Goal: Task Accomplishment & Management: Use online tool/utility

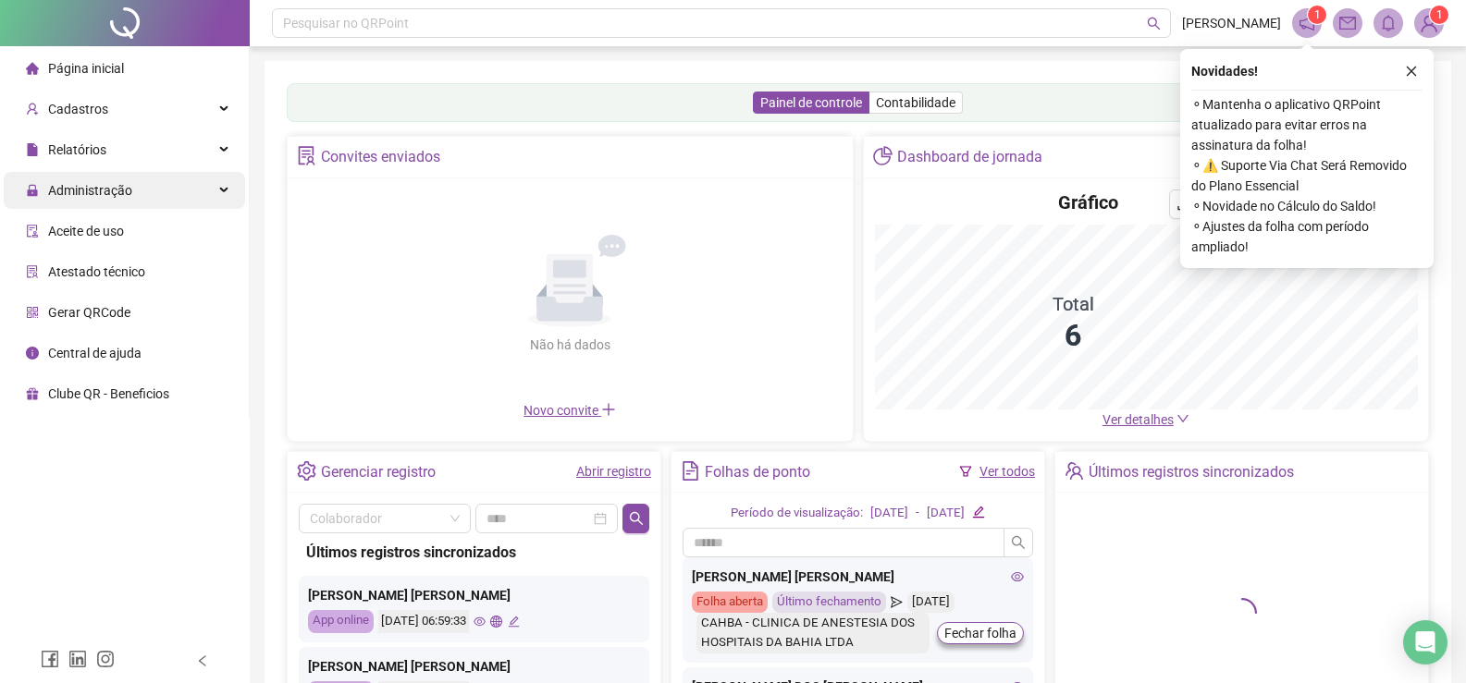
click at [92, 186] on span "Administração" at bounding box center [90, 190] width 84 height 15
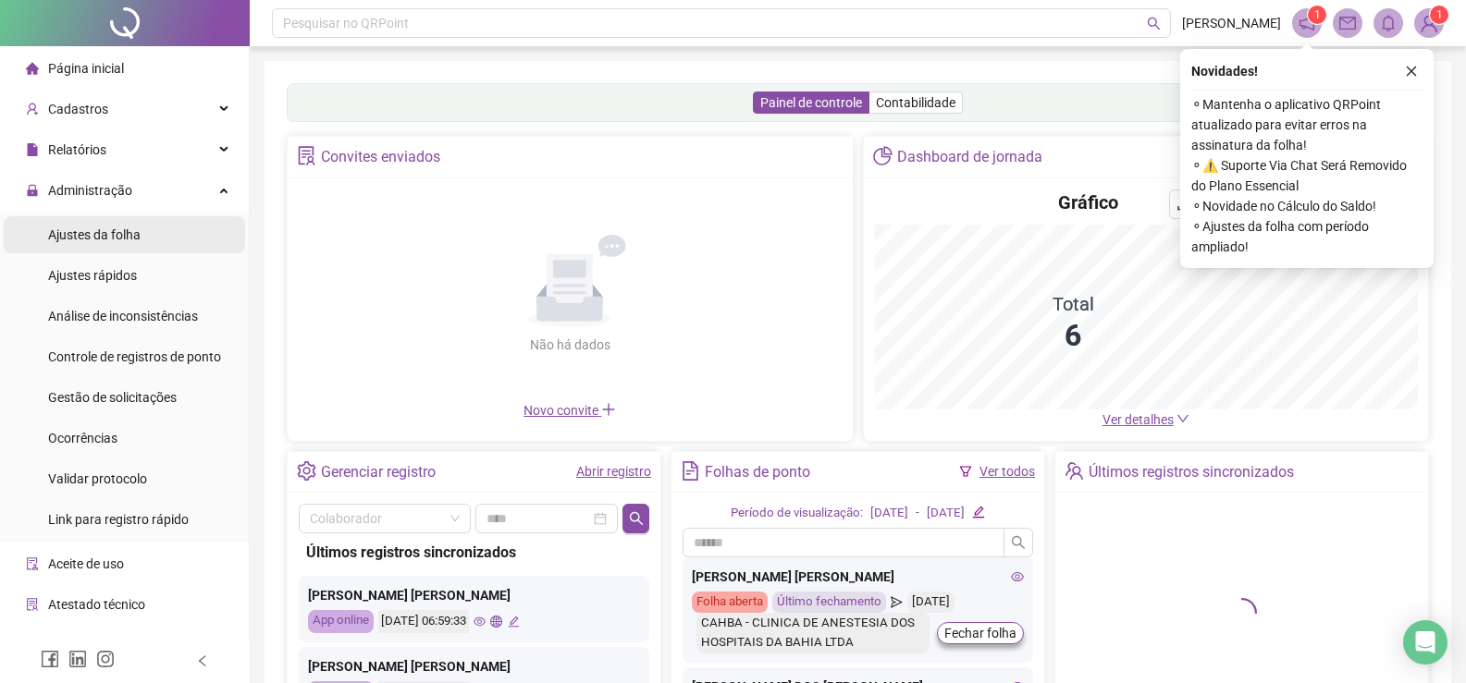
click at [103, 231] on span "Ajustes da folha" at bounding box center [94, 234] width 92 height 15
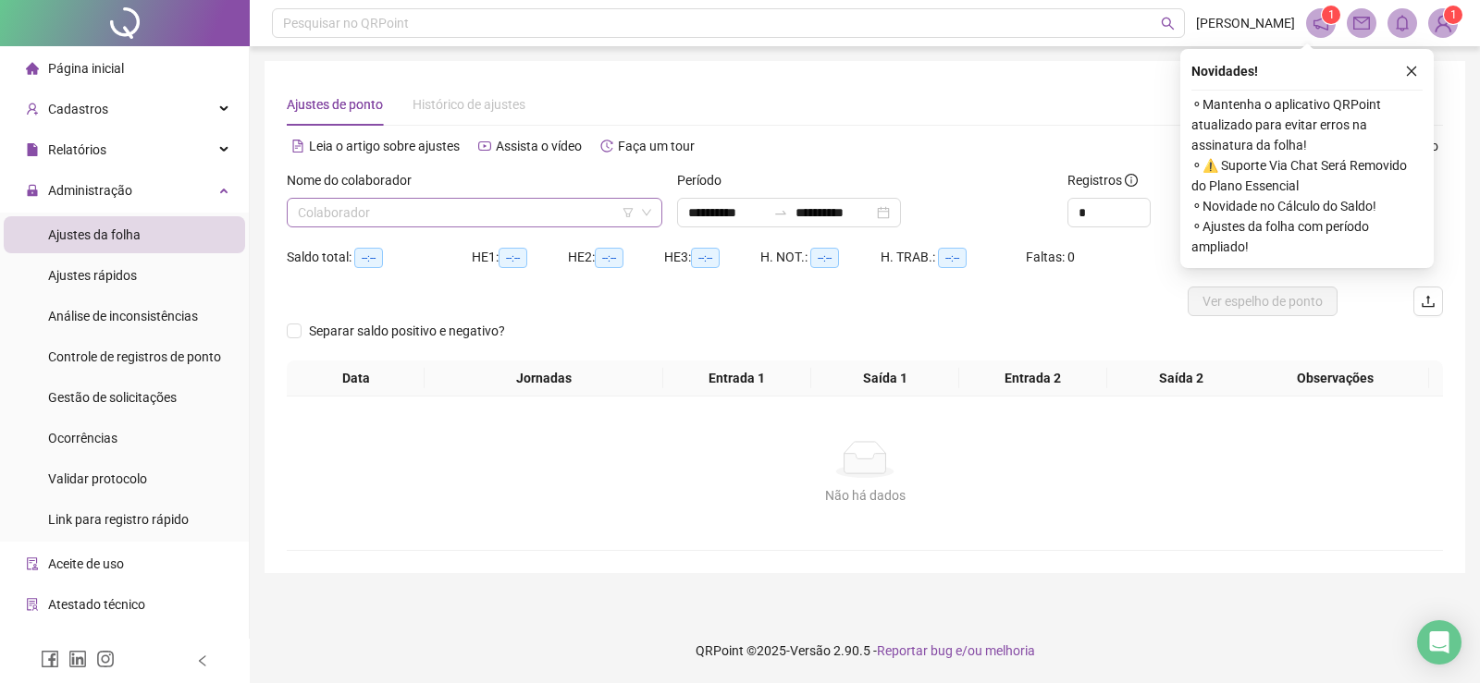
click at [332, 209] on input "search" at bounding box center [466, 213] width 337 height 28
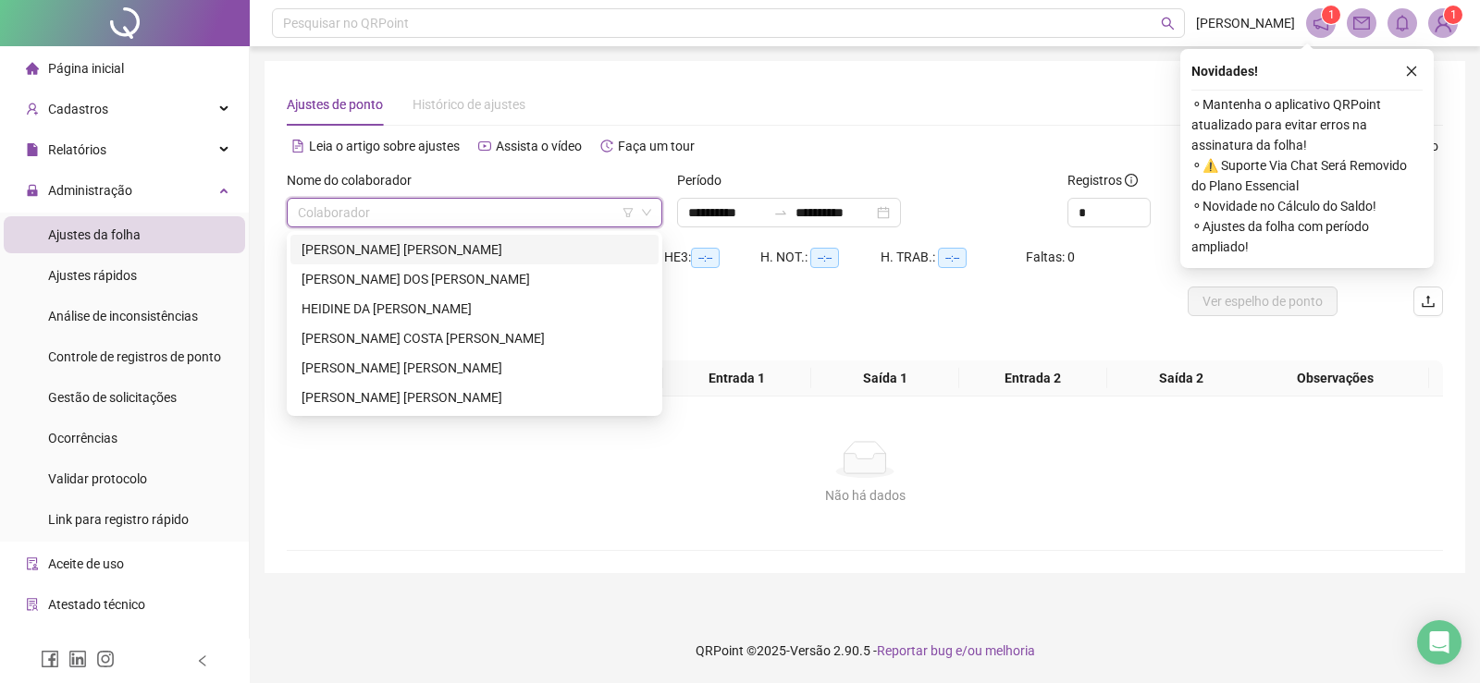
drag, startPoint x: 391, startPoint y: 246, endPoint x: 422, endPoint y: 231, distance: 33.9
click at [393, 245] on div "ADRIANA DE OLIVEIRA SILVA" at bounding box center [474, 250] width 346 height 20
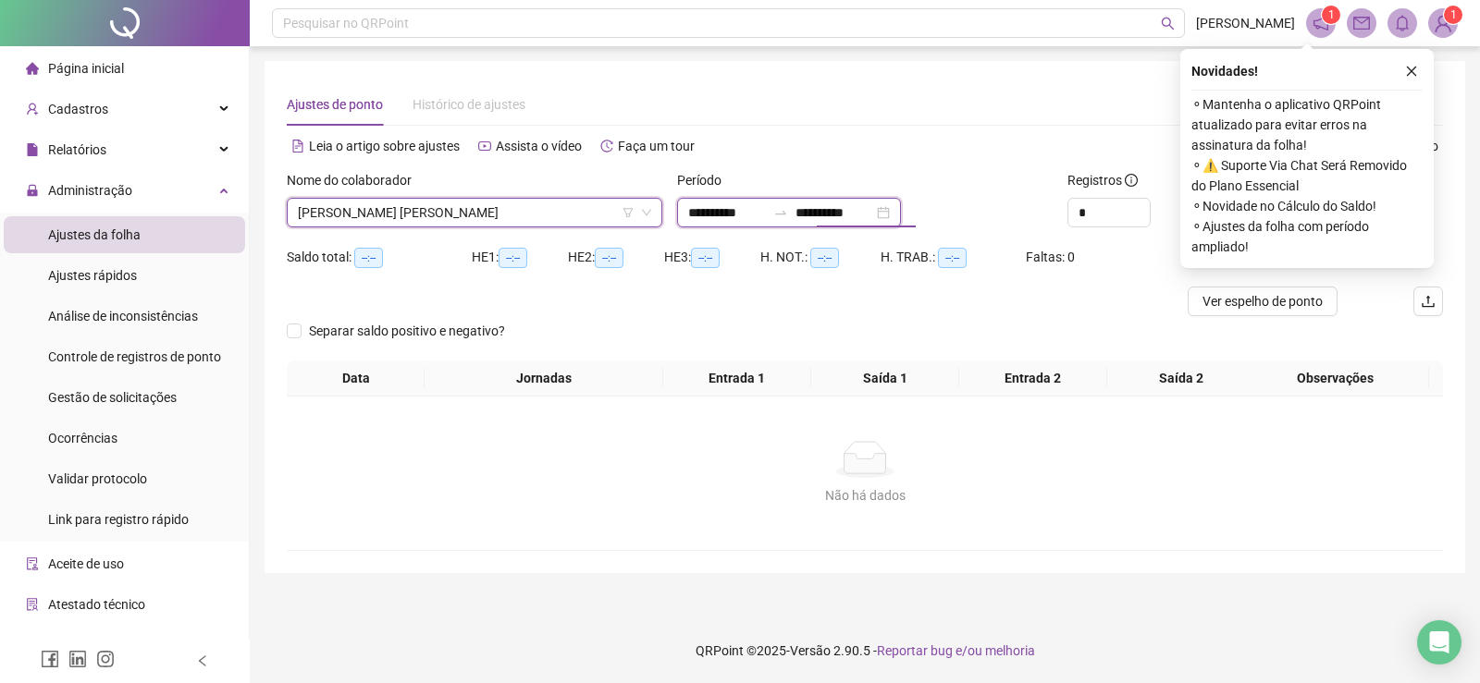
click at [868, 209] on input "**********" at bounding box center [834, 213] width 78 height 20
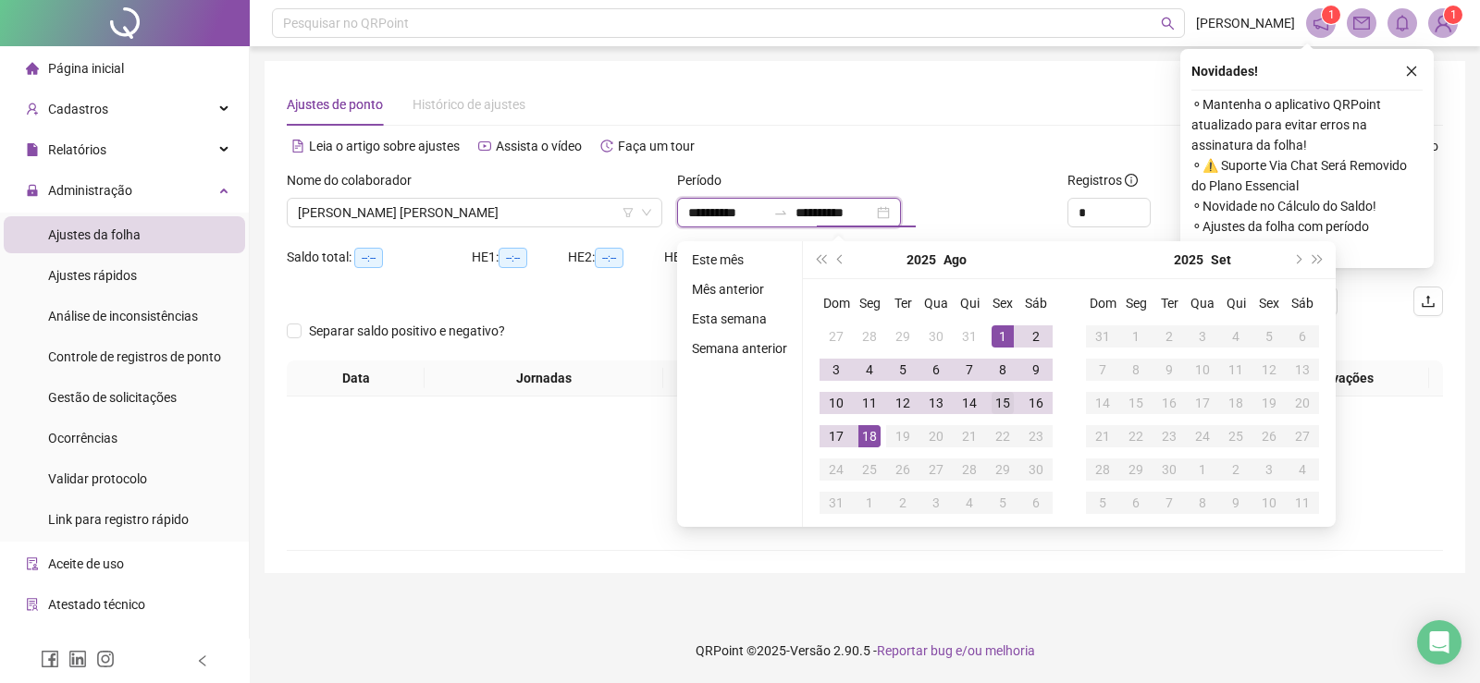
type input "**********"
drag, startPoint x: 1007, startPoint y: 409, endPoint x: 962, endPoint y: 400, distance: 46.1
click at [1007, 407] on div "15" at bounding box center [1002, 403] width 22 height 22
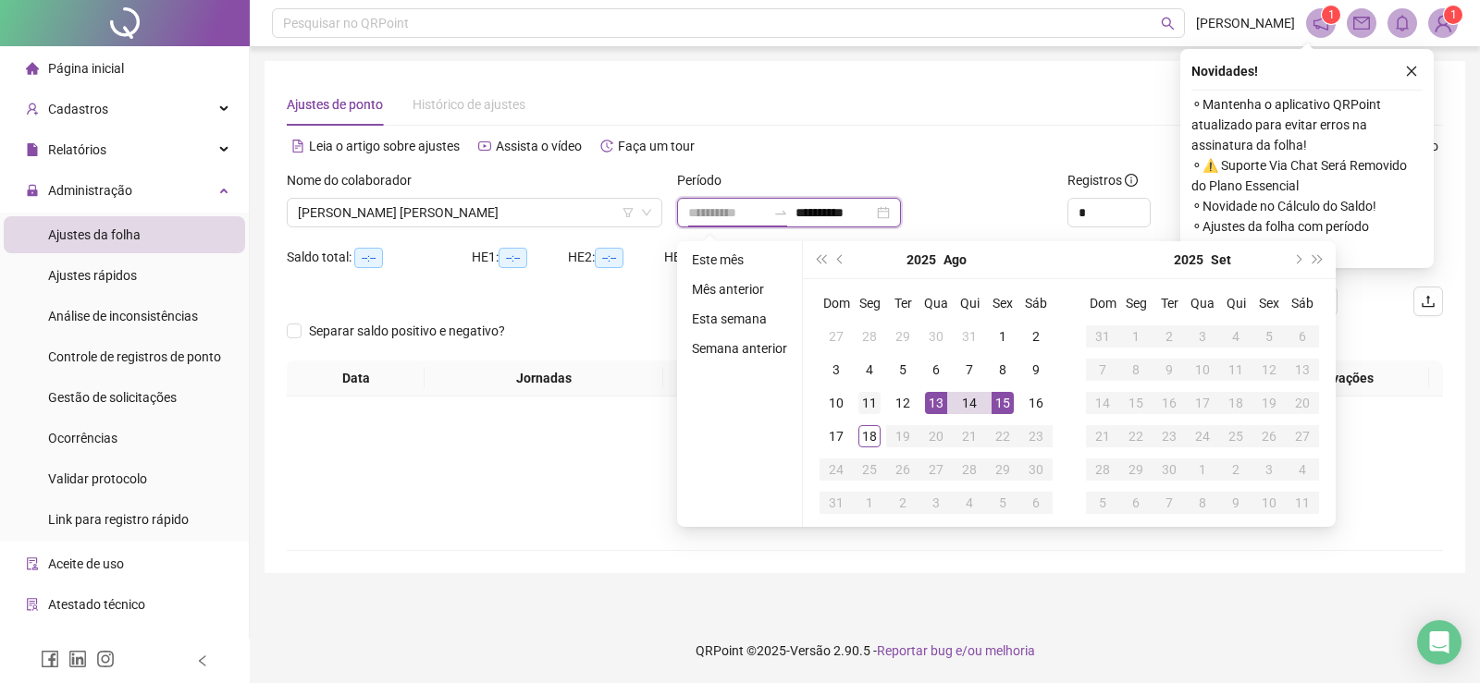
type input "**********"
click at [867, 402] on div "11" at bounding box center [869, 403] width 22 height 22
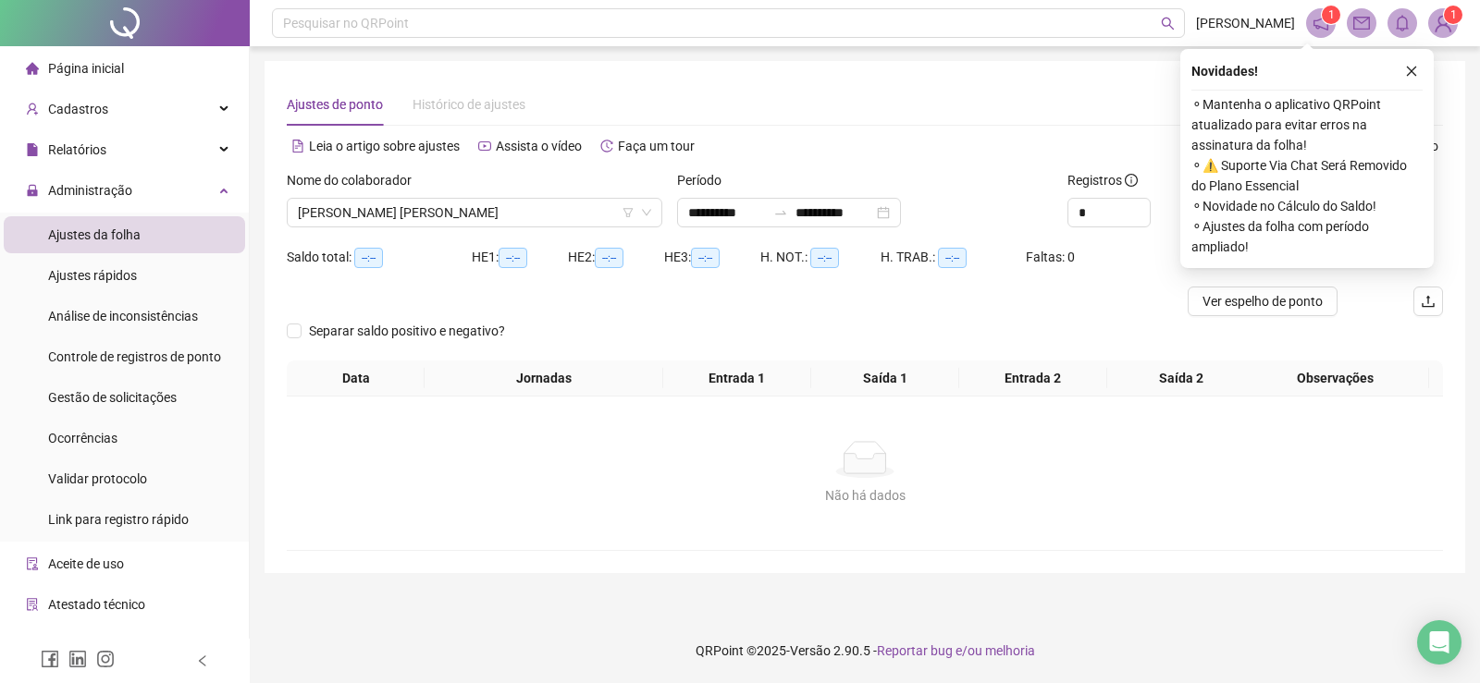
click at [1417, 73] on button "button" at bounding box center [1411, 71] width 22 height 22
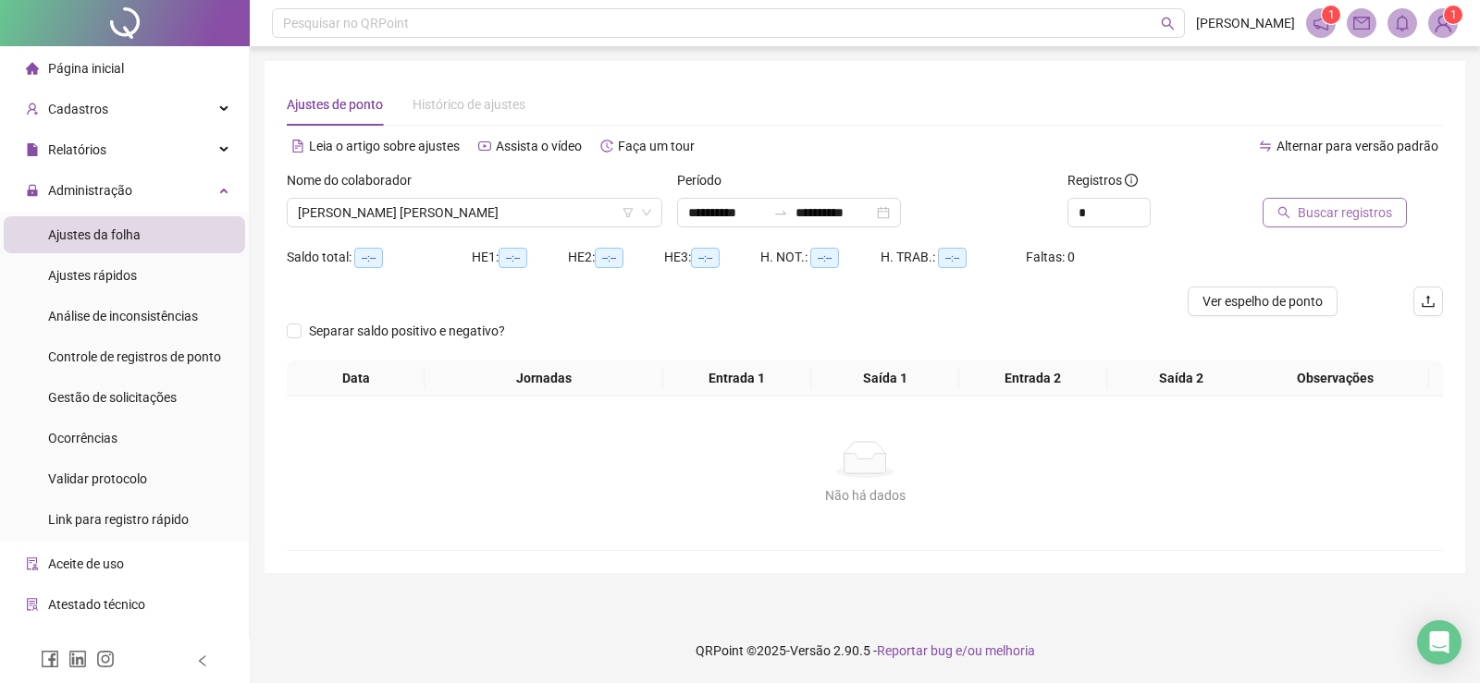
click at [1315, 208] on span "Buscar registros" at bounding box center [1344, 213] width 94 height 20
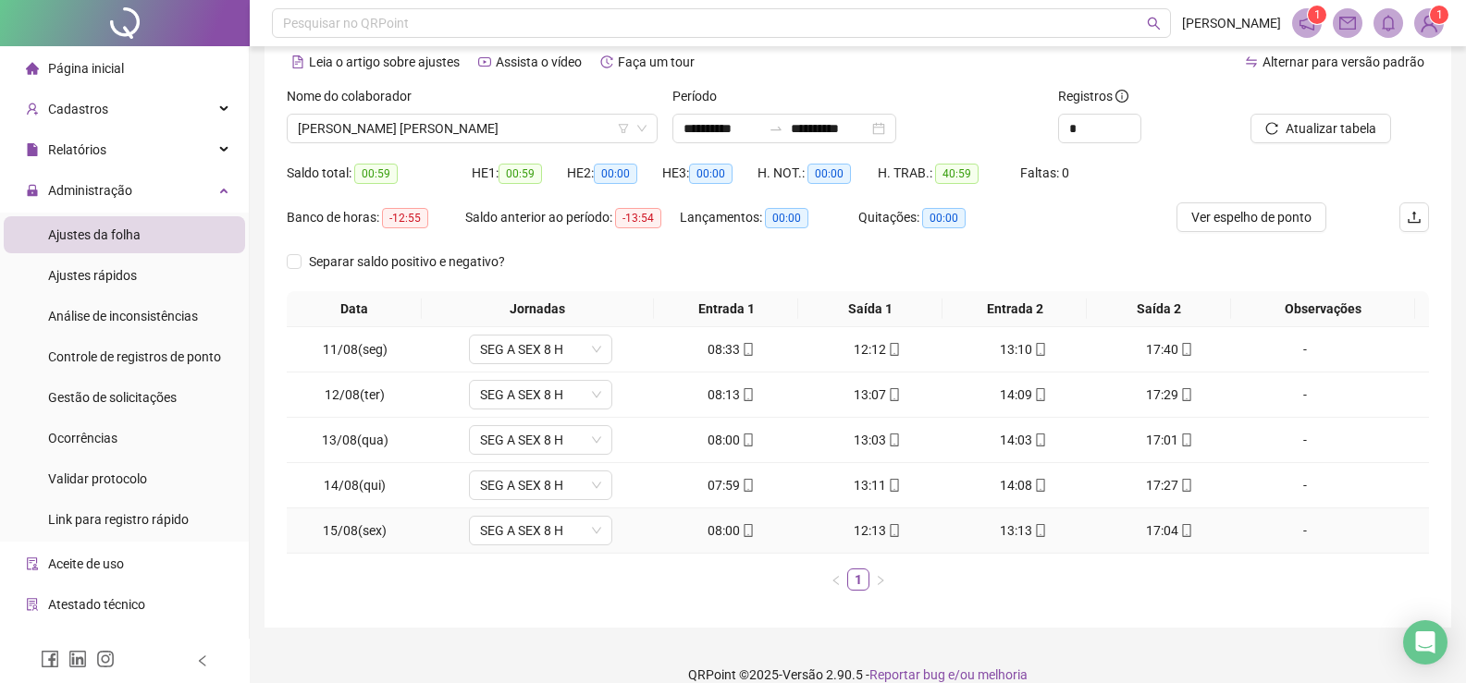
scroll to position [108, 0]
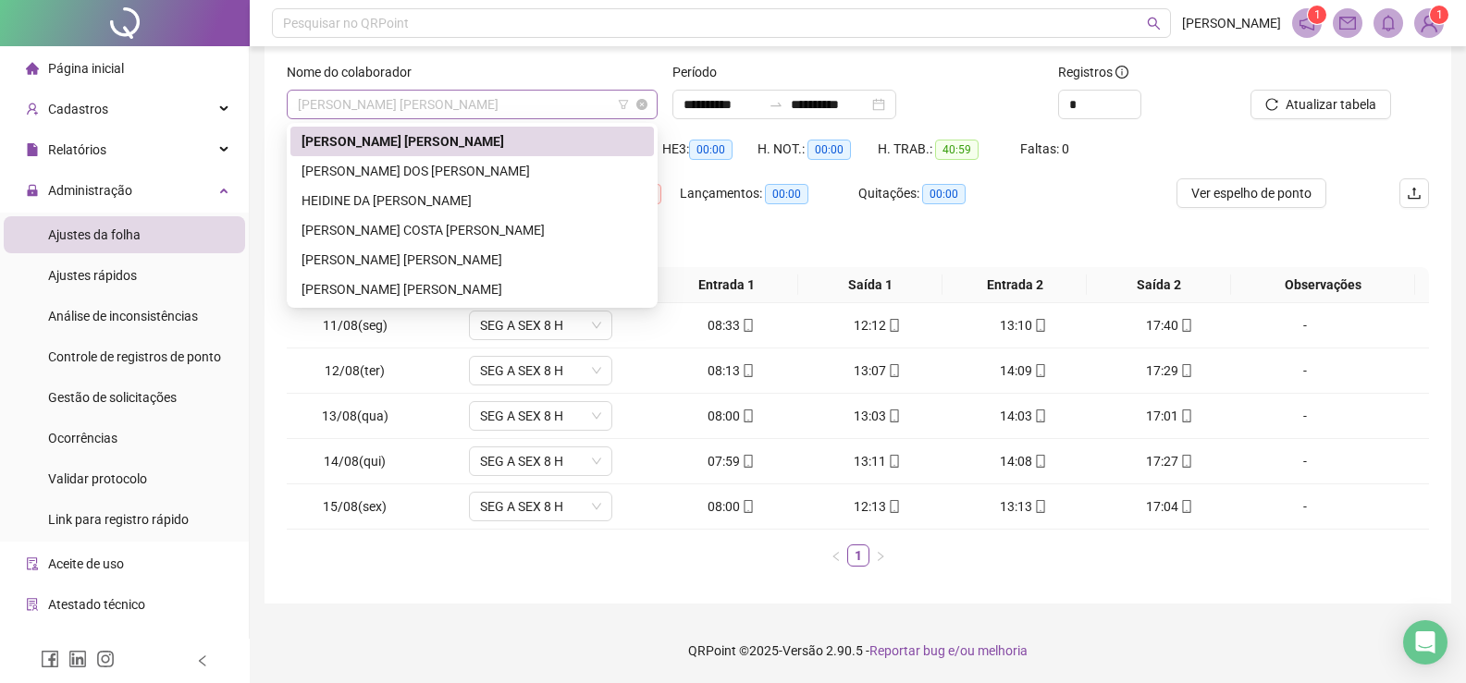
click at [507, 109] on span "ADRIANA DE OLIVEIRA SILVA" at bounding box center [472, 105] width 349 height 28
click at [417, 172] on div "ERICA ESTELA DOS SANTOS NICACIO" at bounding box center [471, 171] width 341 height 20
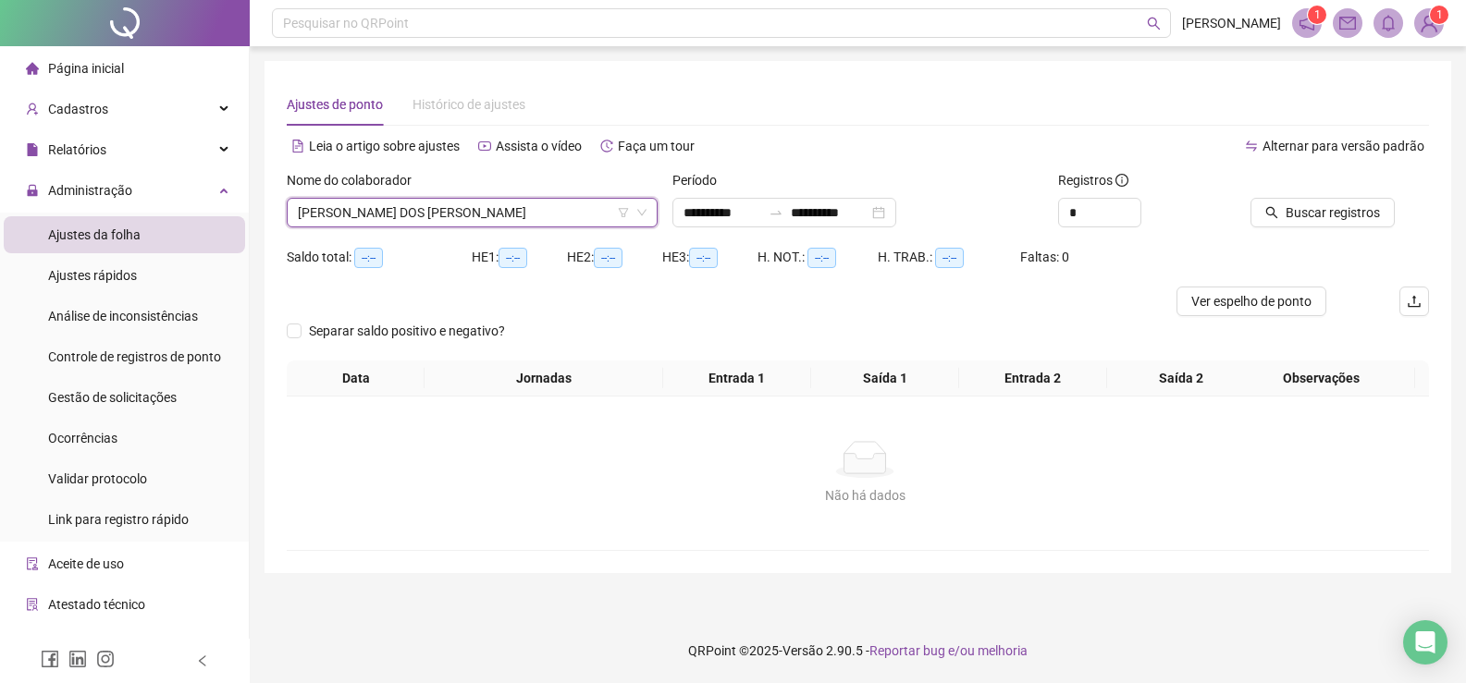
scroll to position [0, 0]
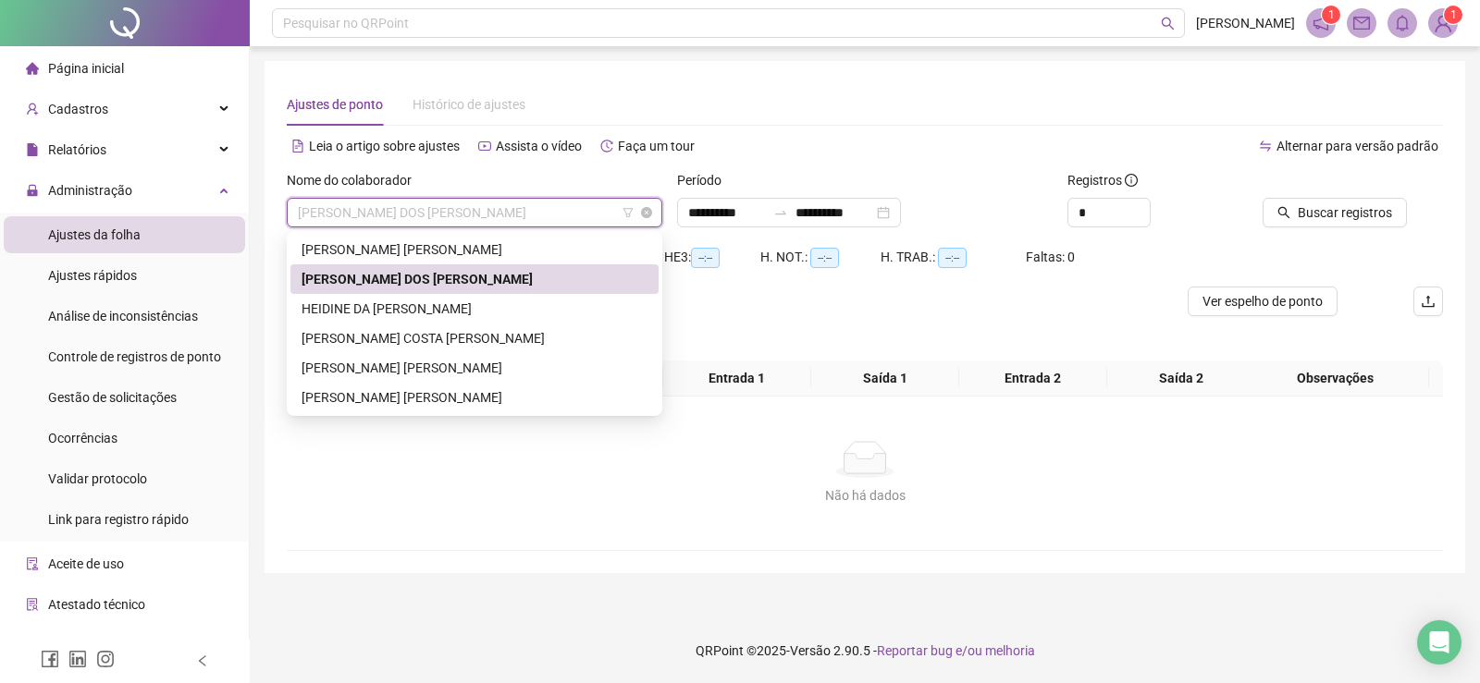
click at [557, 208] on span "ERICA ESTELA DOS SANTOS NICACIO" at bounding box center [474, 213] width 353 height 28
click at [1350, 205] on span "Buscar registros" at bounding box center [1344, 213] width 94 height 20
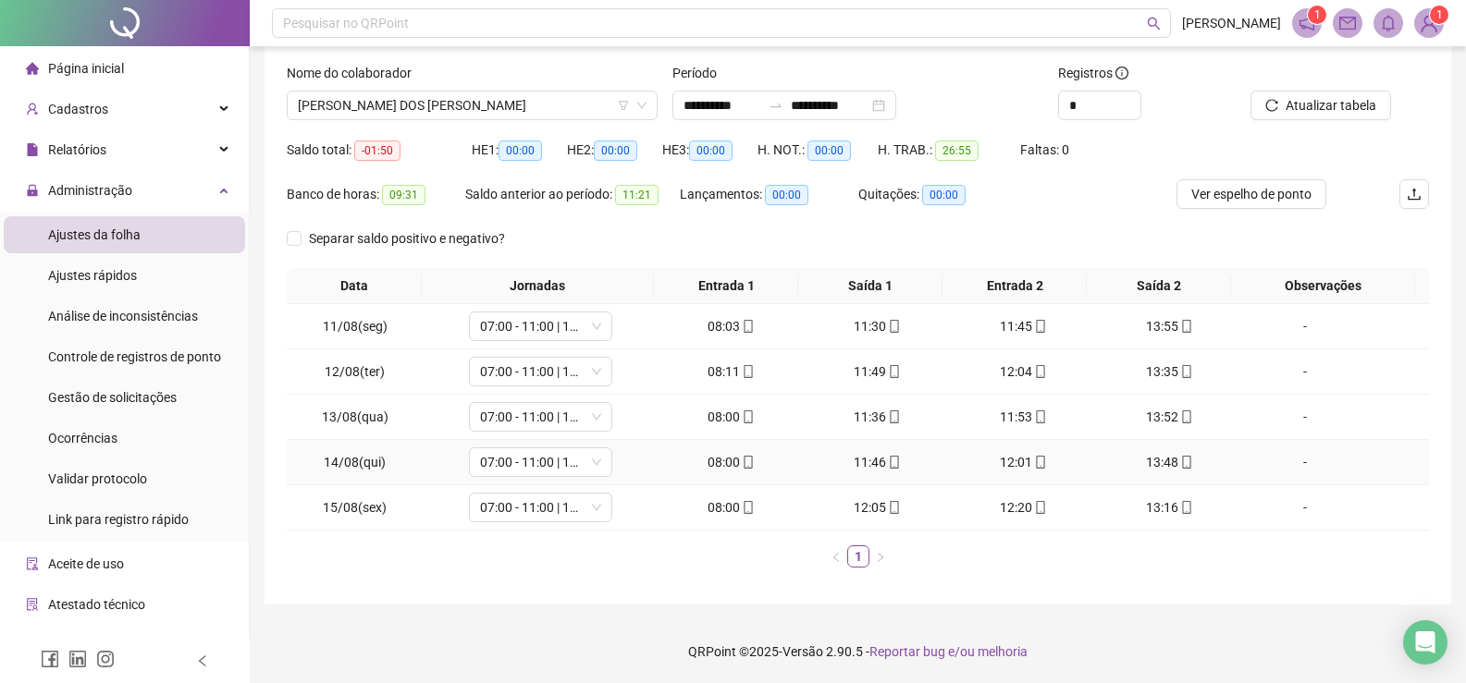
scroll to position [108, 0]
click at [534, 106] on span "ERICA ESTELA DOS SANTOS NICACIO" at bounding box center [472, 105] width 349 height 28
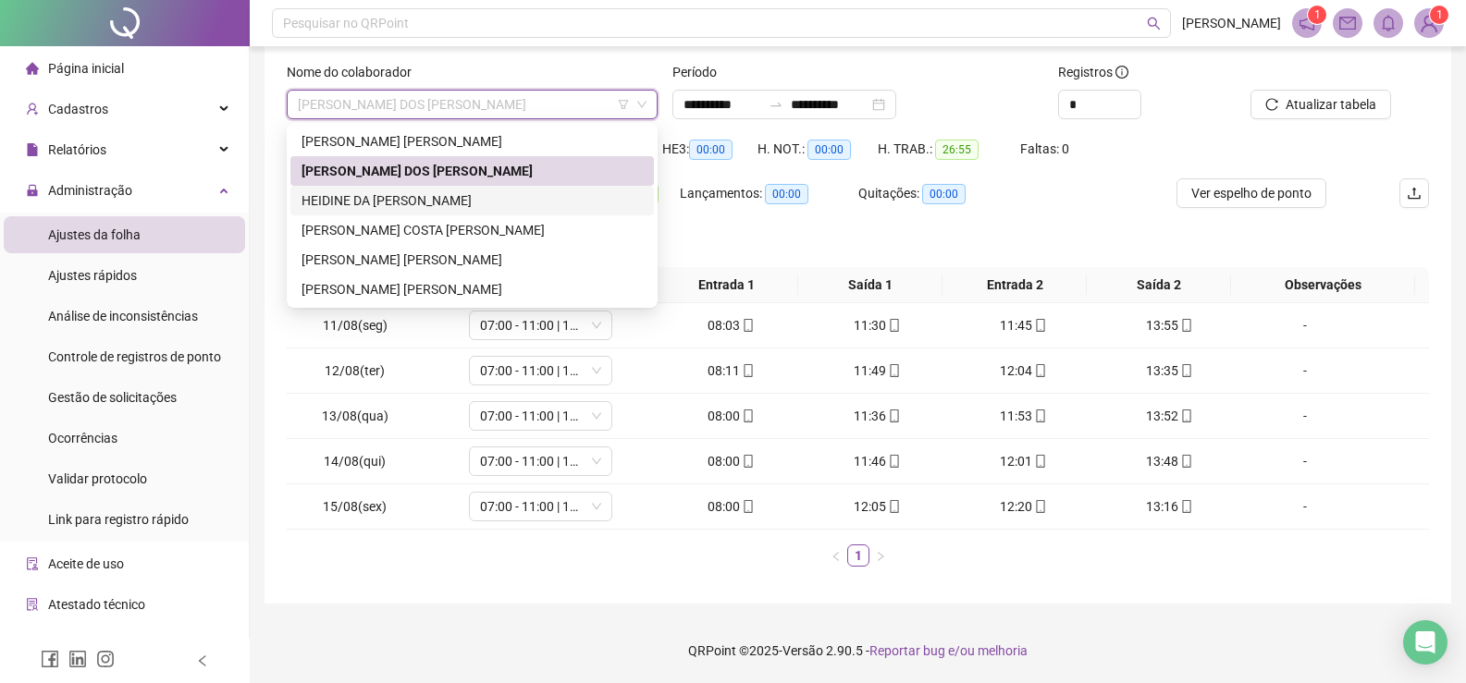
click at [455, 199] on div "HEIDINE DA ENCARNAÇÃO FERREIRA" at bounding box center [471, 201] width 341 height 20
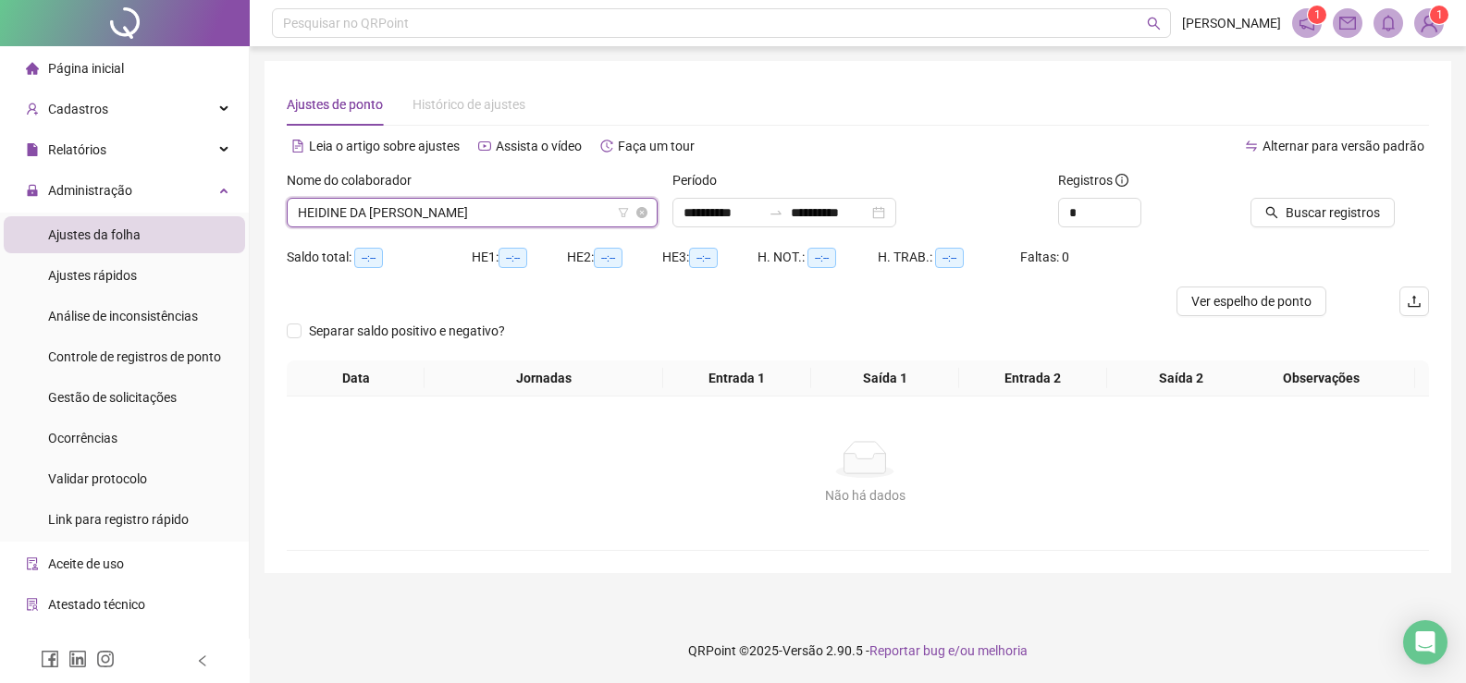
scroll to position [0, 0]
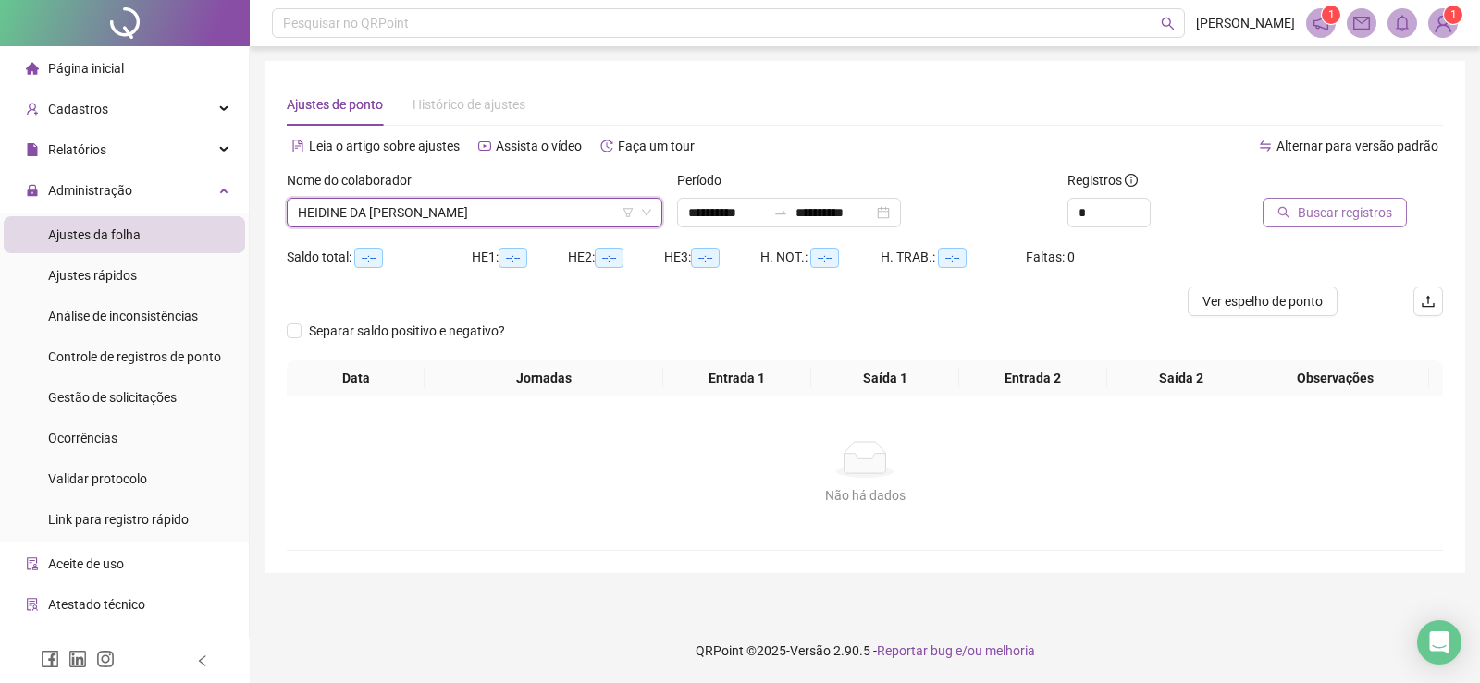
click at [1342, 217] on span "Buscar registros" at bounding box center [1344, 213] width 94 height 20
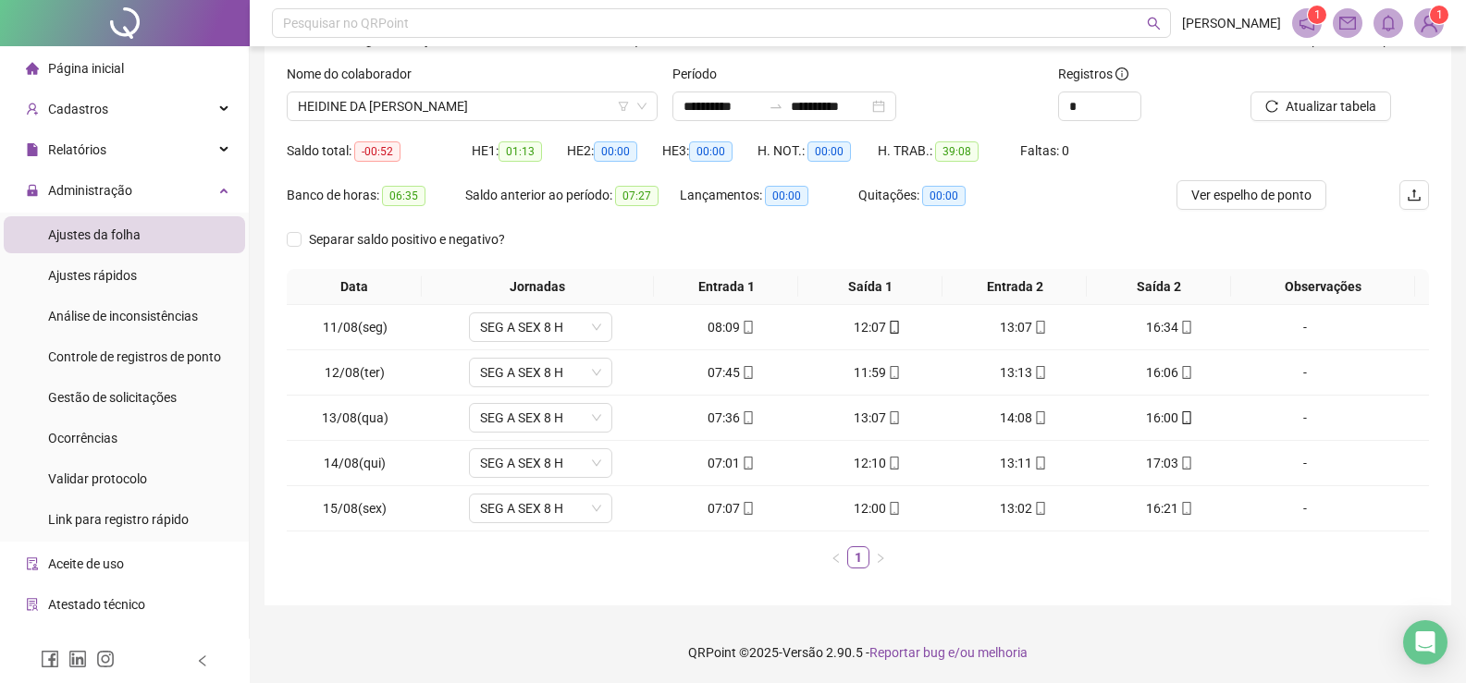
scroll to position [108, 0]
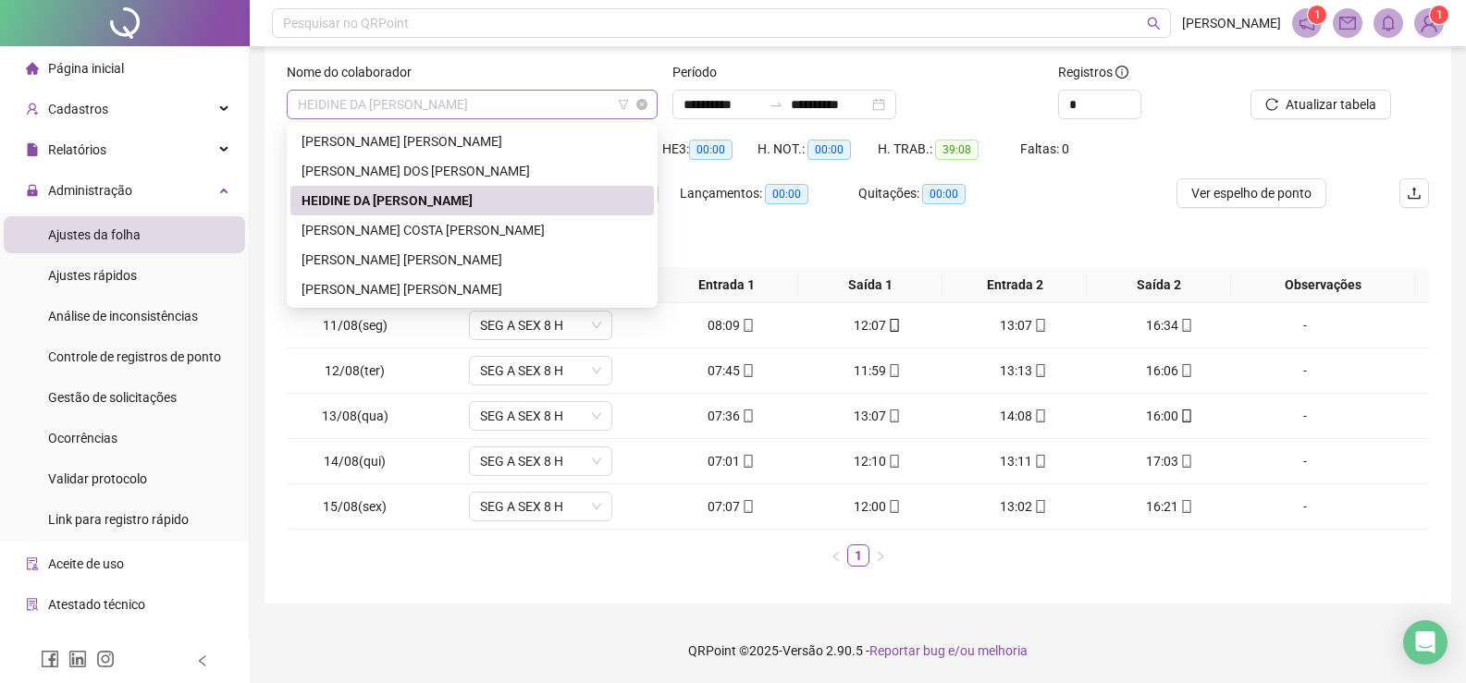
click at [545, 99] on span "HEIDINE DA ENCARNAÇÃO FERREIRA" at bounding box center [472, 105] width 349 height 28
click at [450, 224] on div "LEONELA NOVAIS COSTA DA SILVA" at bounding box center [471, 230] width 341 height 20
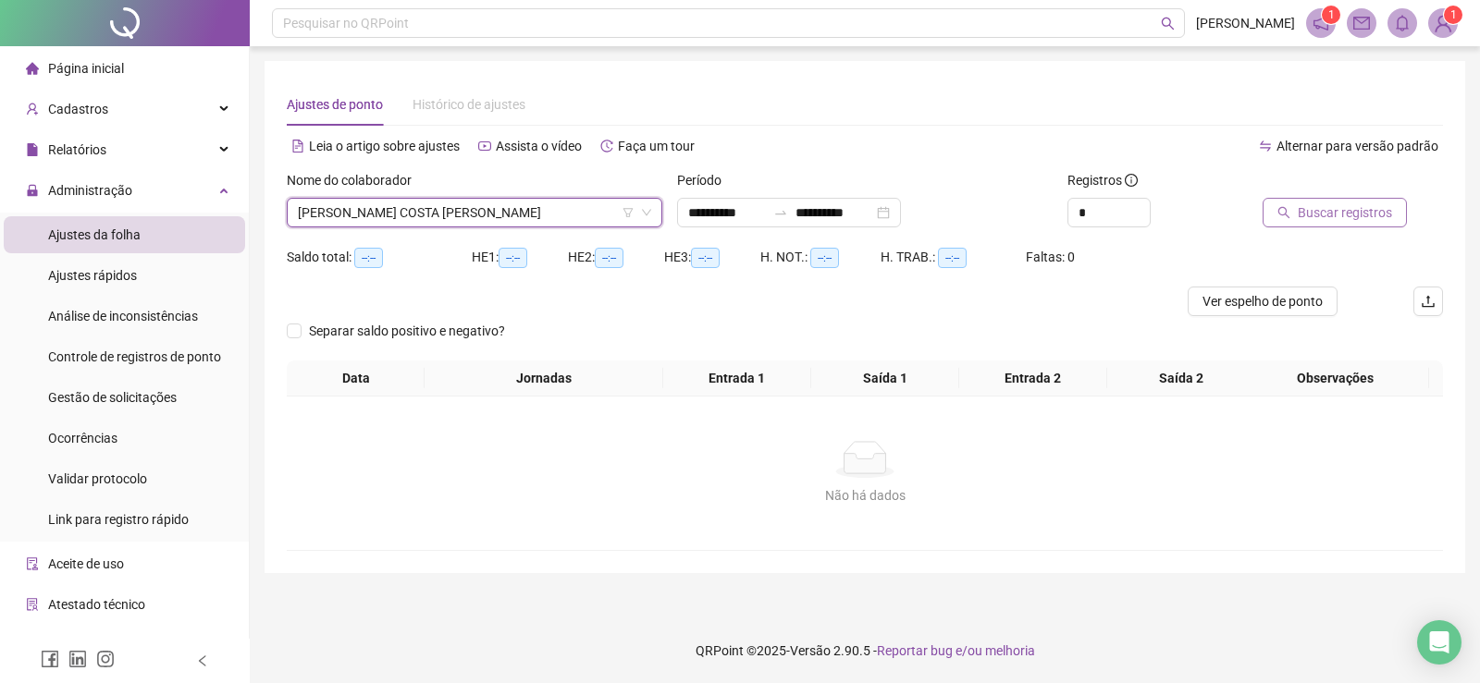
click at [1358, 214] on span "Buscar registros" at bounding box center [1344, 213] width 94 height 20
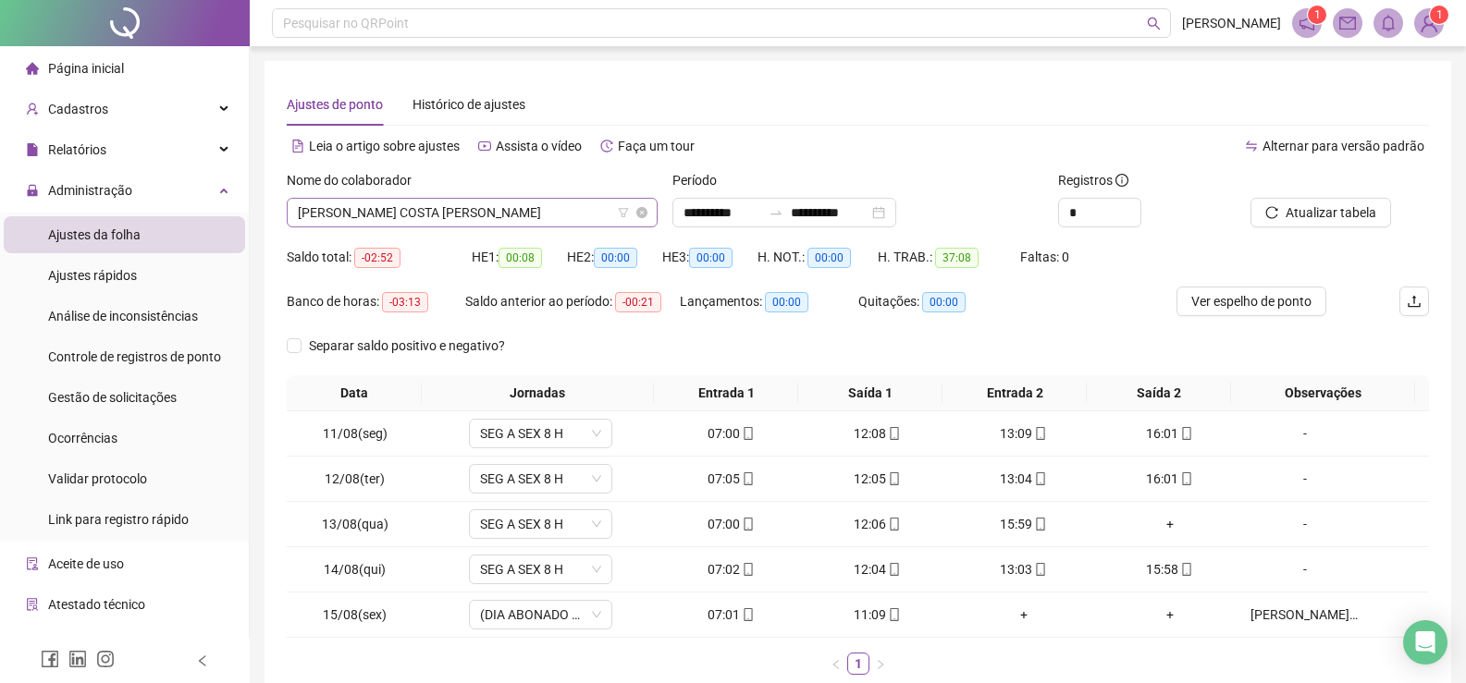
click at [551, 215] on span "LEONELA NOVAIS COSTA DA SILVA" at bounding box center [472, 213] width 349 height 28
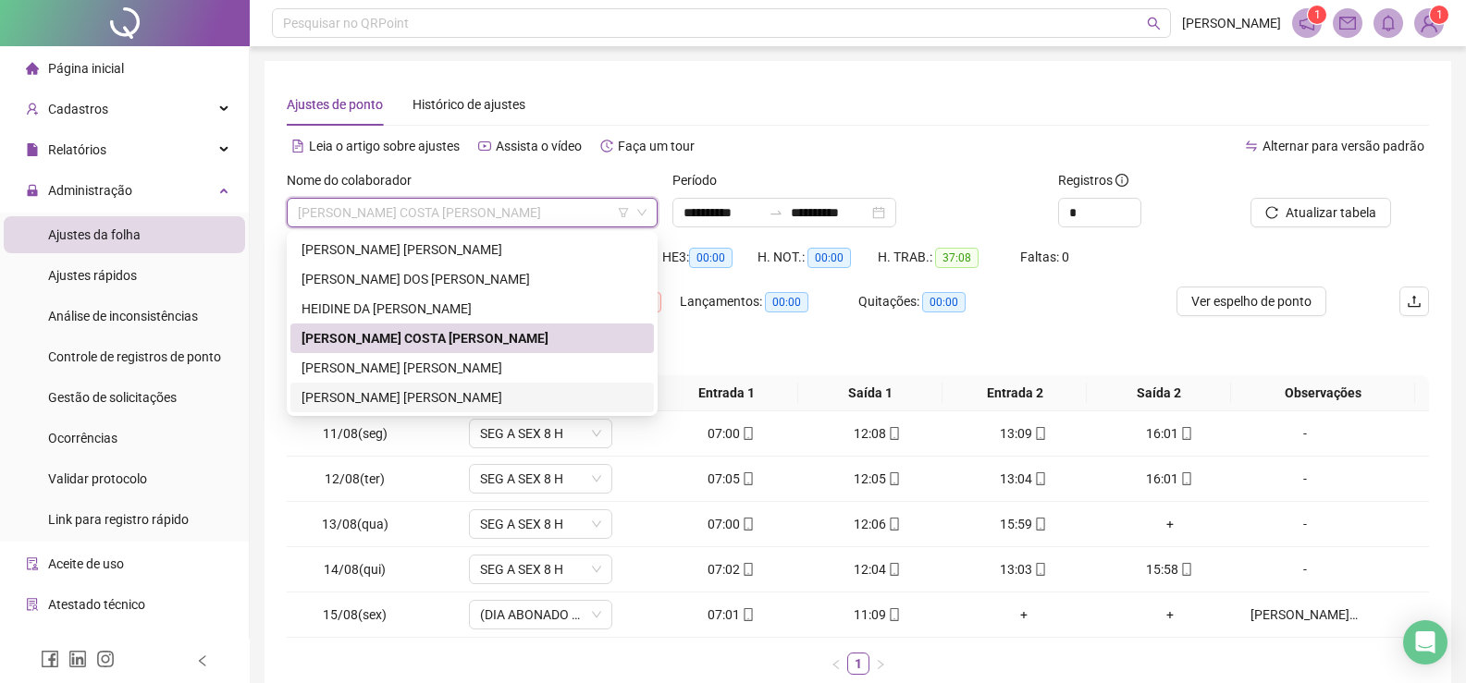
click at [404, 387] on div "VICTOR MICHEL BORGES SANTOS" at bounding box center [471, 398] width 363 height 30
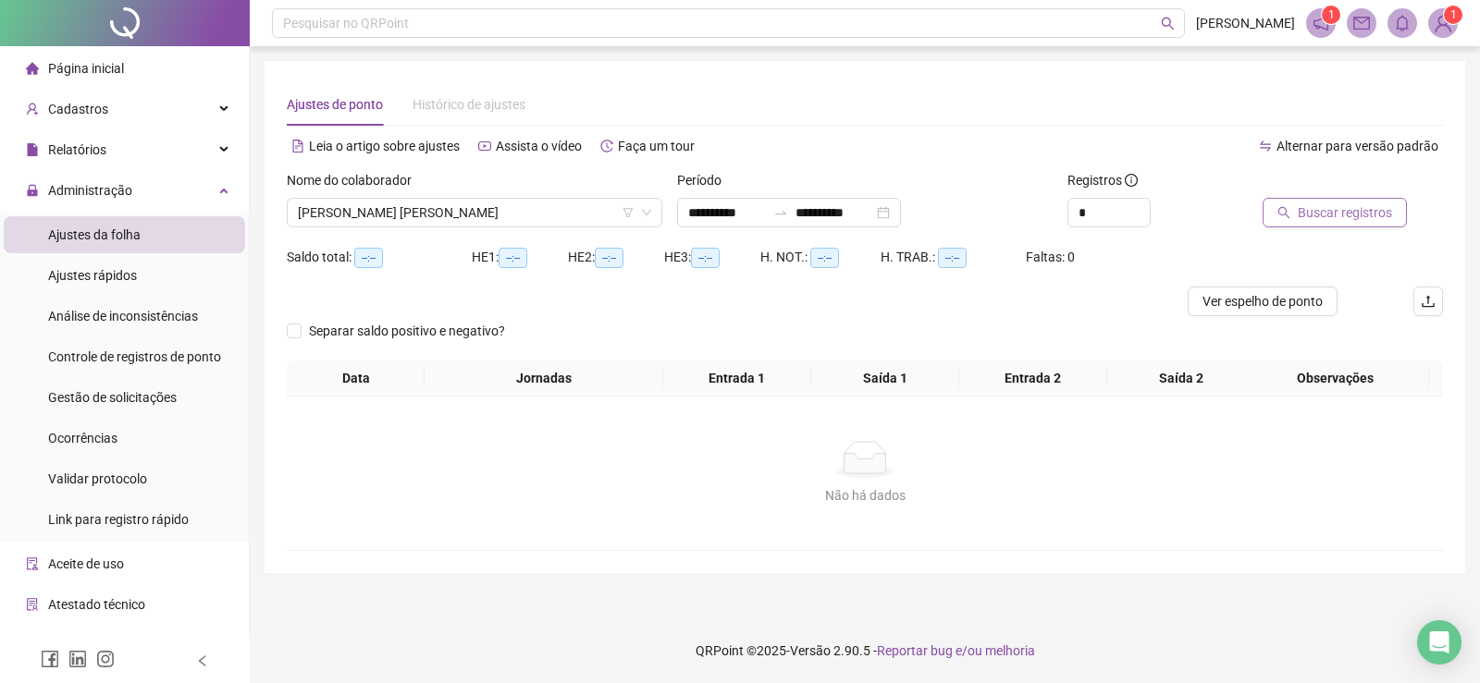
click at [1349, 213] on span "Buscar registros" at bounding box center [1344, 213] width 94 height 20
